Goal: Navigation & Orientation: Go to known website

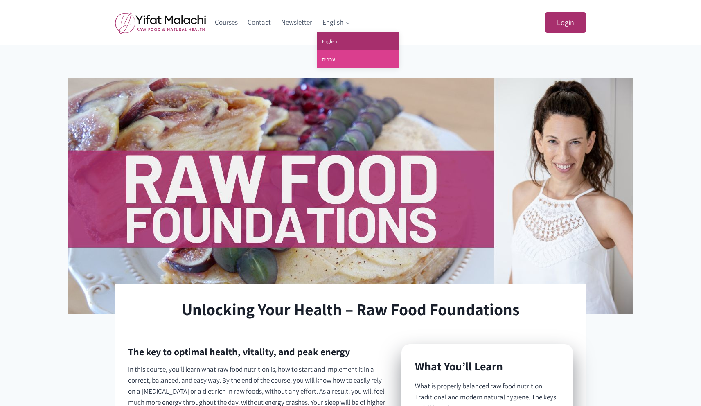
click at [335, 61] on link "עברית" at bounding box center [358, 59] width 82 height 18
